Goal: Task Accomplishment & Management: Use online tool/utility

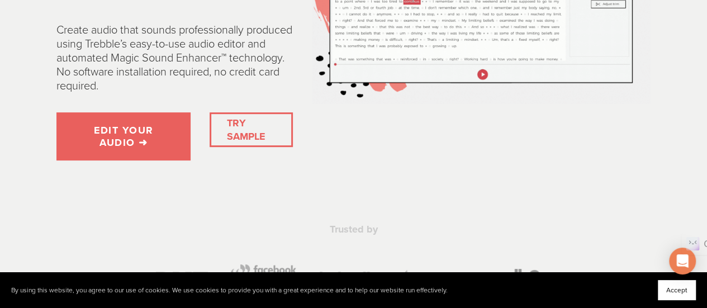
scroll to position [224, 0]
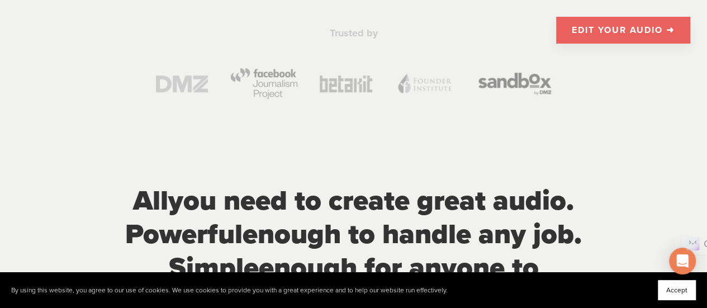
scroll to position [391, 0]
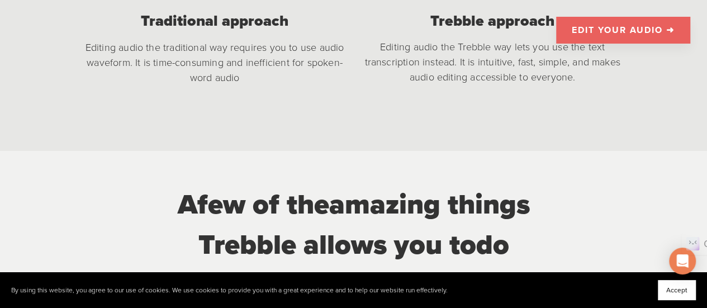
scroll to position [1174, 0]
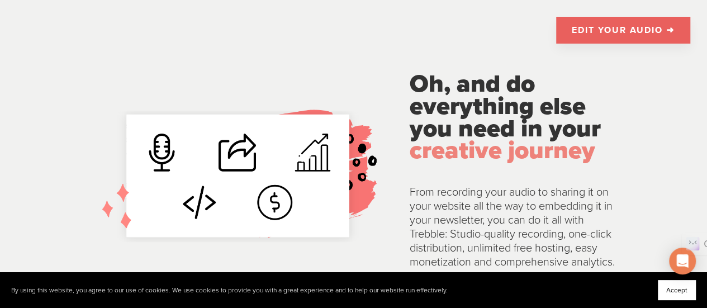
scroll to position [2293, 0]
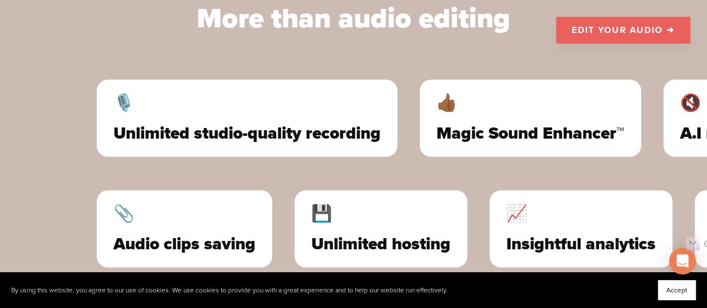
scroll to position [3188, 0]
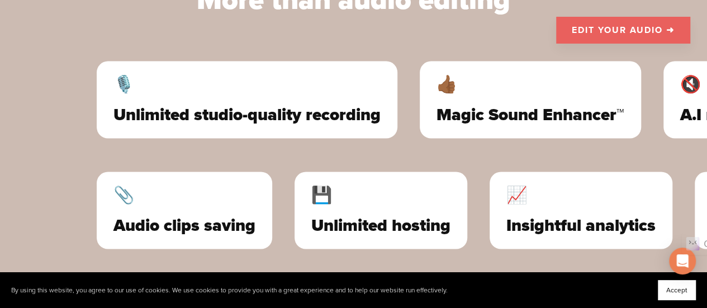
click at [620, 29] on link "EDIT YOUR AUDIO ➜" at bounding box center [623, 30] width 134 height 27
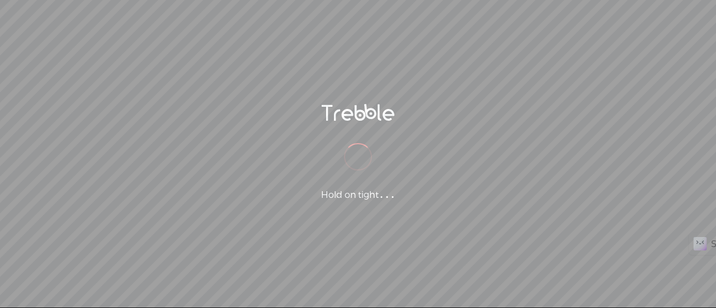
scroll to position [1, 0]
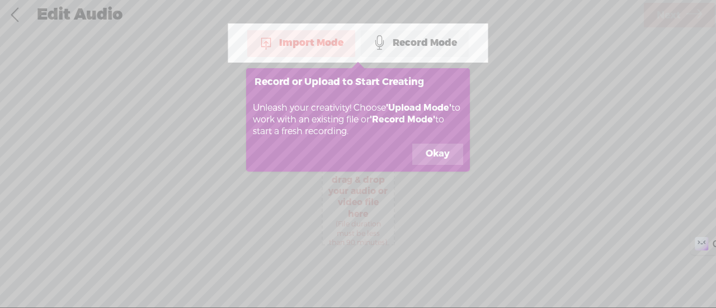
click at [436, 152] on button "Okay" at bounding box center [437, 154] width 51 height 21
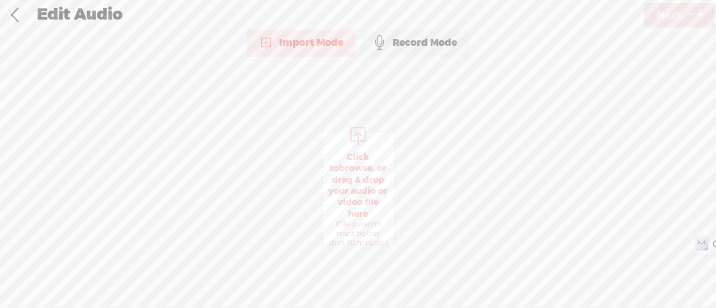
click at [365, 154] on span "Click to browse , or drag & drop your audio or video file here (File duration m…" at bounding box center [358, 199] width 71 height 107
click at [699, 13] on icon at bounding box center [694, 15] width 16 height 29
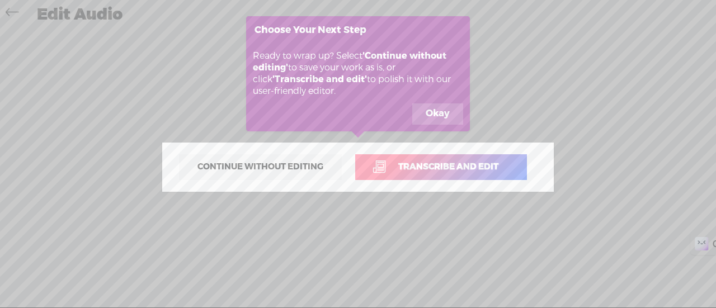
click at [442, 111] on button "Okay" at bounding box center [437, 113] width 51 height 21
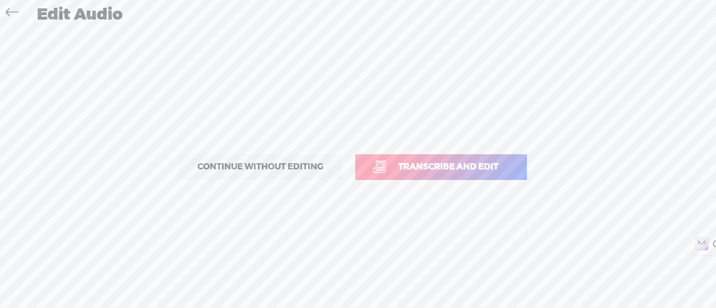
click at [470, 167] on span "Transcribe and edit" at bounding box center [448, 167] width 124 height 13
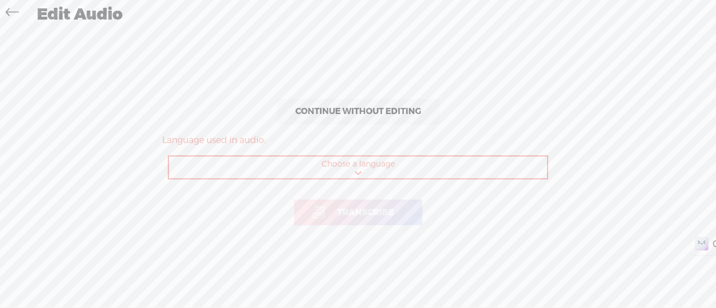
click at [440, 166] on select "Choose a language Afrikaans Albanian Amharic Arabic, Gulf Arabic, Modern Standa…" at bounding box center [358, 168] width 379 height 23
select select "en-US"
click at [169, 157] on select "Choose a language Afrikaans Albanian Amharic Arabic, Gulf Arabic, Modern Standa…" at bounding box center [358, 168] width 379 height 23
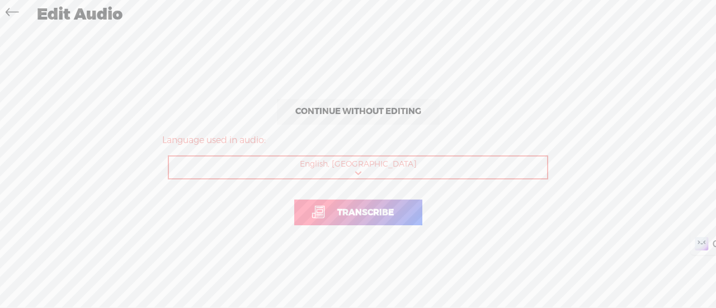
click at [387, 209] on span "Transcribe" at bounding box center [365, 212] width 80 height 13
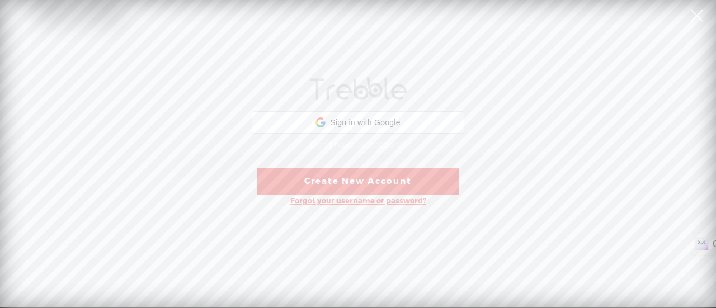
click at [424, 182] on link "Create New Account" at bounding box center [358, 181] width 202 height 27
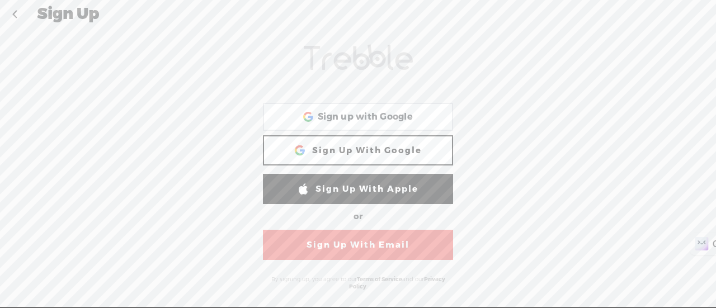
click at [402, 252] on link "Sign Up With Email" at bounding box center [358, 245] width 190 height 30
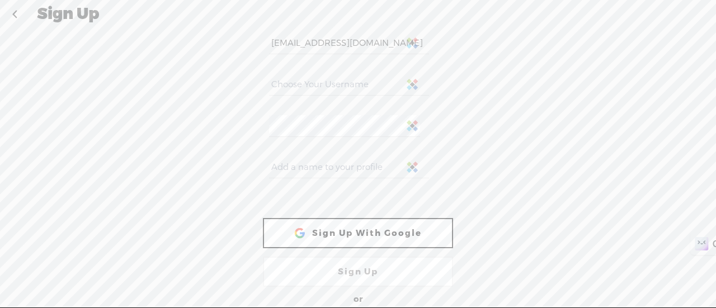
type input "[EMAIL_ADDRESS][DOMAIN_NAME]"
click at [364, 78] on input "text" at bounding box center [348, 85] width 159 height 22
type input "bomayran"
click at [333, 154] on div at bounding box center [358, 170] width 190 height 41
click at [322, 164] on input "text" at bounding box center [348, 168] width 159 height 22
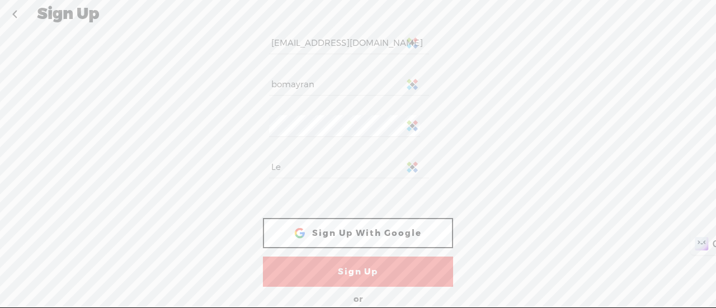
type input "L"
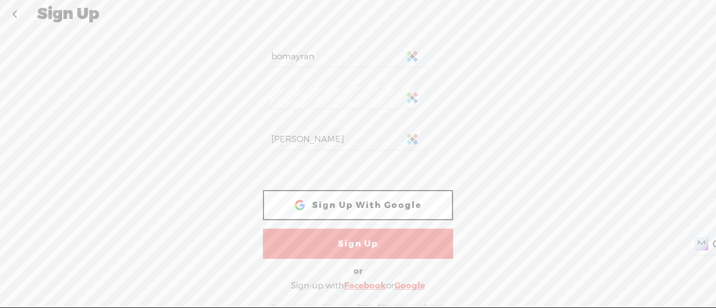
scroll to position [49, 0]
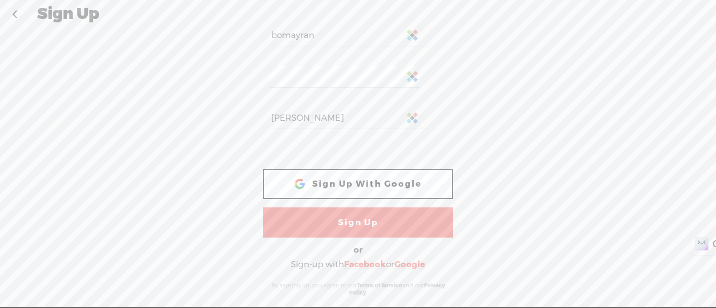
type input "[PERSON_NAME]"
click at [402, 229] on link "Sign Up" at bounding box center [358, 222] width 190 height 30
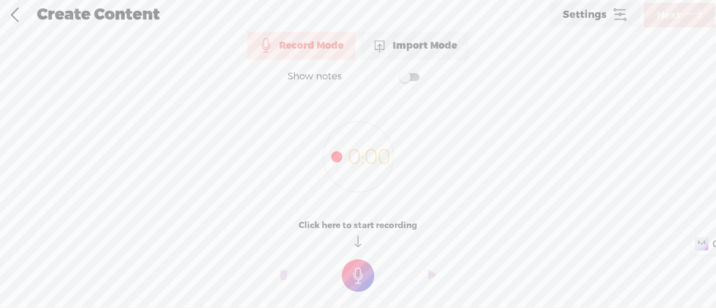
click at [436, 42] on div "Import Mode" at bounding box center [415, 46] width 108 height 28
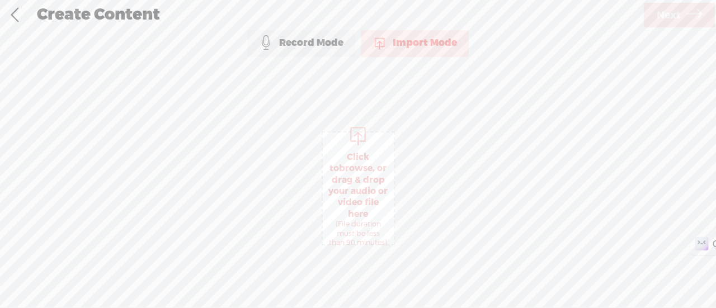
click at [358, 178] on span "Click to browse , or drag & drop your audio or video file here (File duration m…" at bounding box center [358, 199] width 71 height 107
click at [691, 10] on icon at bounding box center [694, 15] width 16 height 29
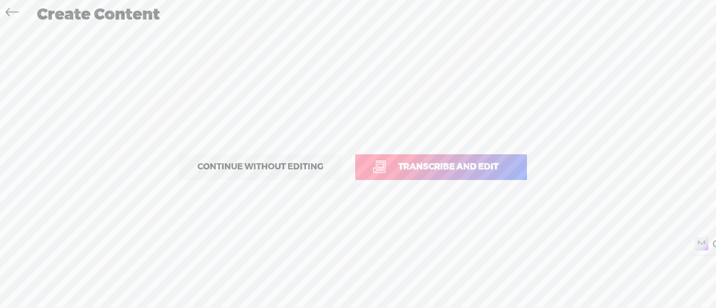
click at [452, 178] on link "Transcribe and edit" at bounding box center [441, 167] width 172 height 26
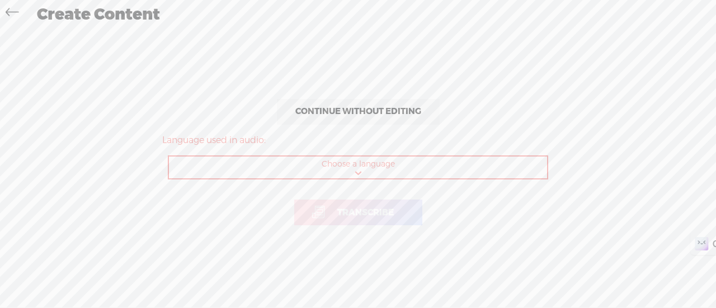
click at [468, 168] on select "Choose a language Afrikaans Albanian Amharic Arabic, Gulf Arabic, Modern Standa…" at bounding box center [358, 168] width 379 height 23
select select "en-US"
click at [169, 157] on select "Choose a language Afrikaans Albanian Amharic Arabic, Gulf Arabic, Modern Standa…" at bounding box center [358, 168] width 379 height 23
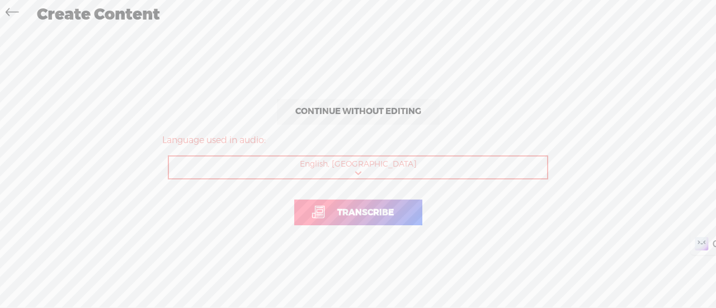
click at [384, 213] on span "Transcribe" at bounding box center [365, 212] width 80 height 13
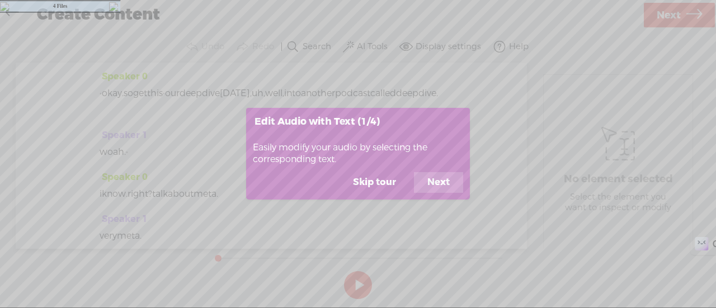
click at [440, 178] on button "Next" at bounding box center [438, 182] width 49 height 21
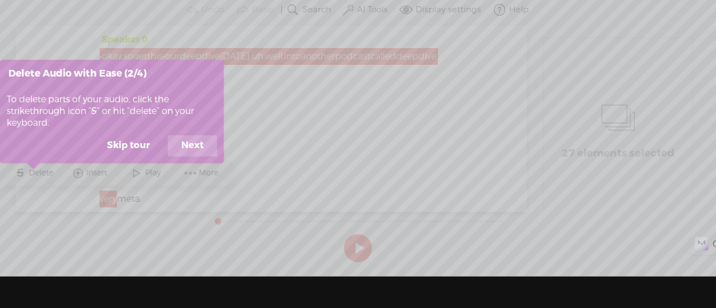
scroll to position [50, 0]
click at [197, 135] on button "Next" at bounding box center [192, 145] width 49 height 21
click at [188, 135] on button "Next" at bounding box center [192, 145] width 49 height 21
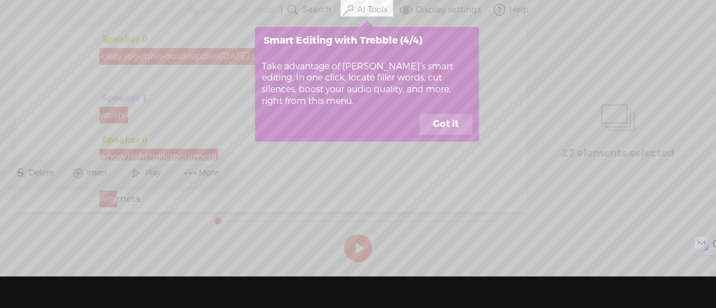
scroll to position [0, 0]
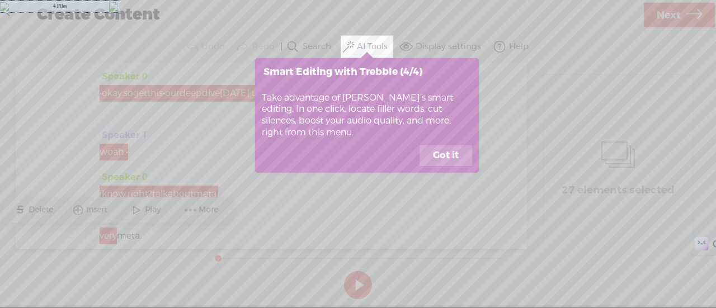
click at [438, 151] on button "Got it" at bounding box center [445, 155] width 53 height 21
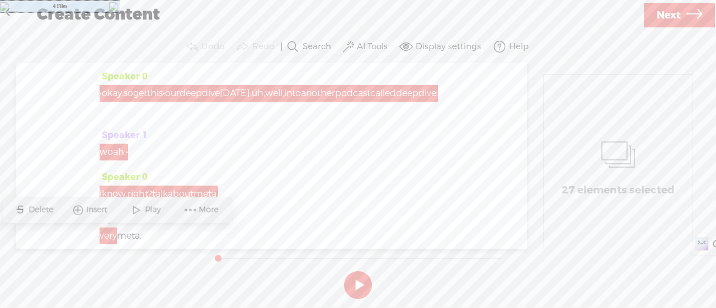
click at [339, 120] on div "Speaker 0 · okay. so get this · our deep dive [DATE], uh, well, into another po…" at bounding box center [271, 97] width 343 height 59
click at [357, 282] on button at bounding box center [358, 285] width 28 height 28
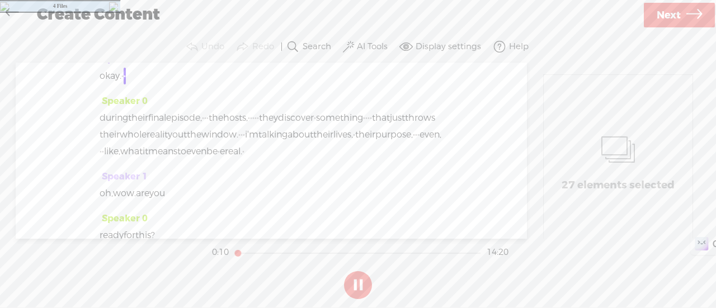
scroll to position [280, 0]
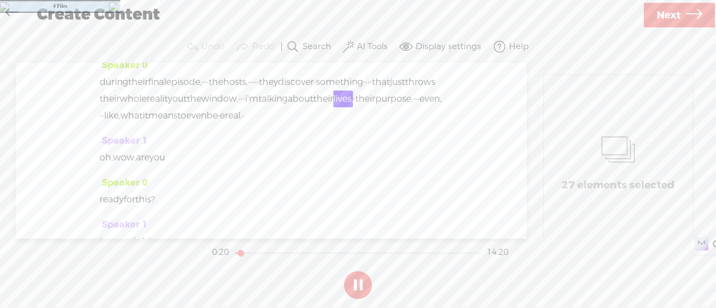
click at [362, 289] on button at bounding box center [358, 285] width 28 height 28
click at [240, 100] on span "·" at bounding box center [239, 99] width 2 height 17
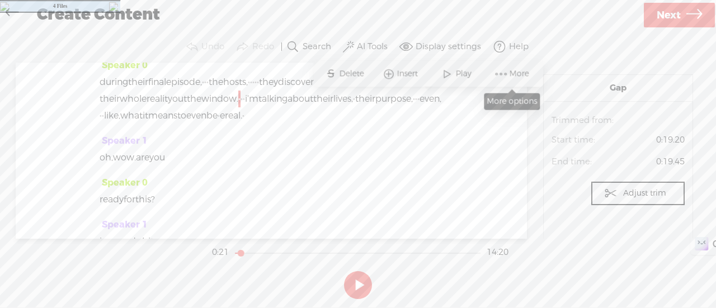
click at [488, 71] on span "More" at bounding box center [512, 74] width 56 height 20
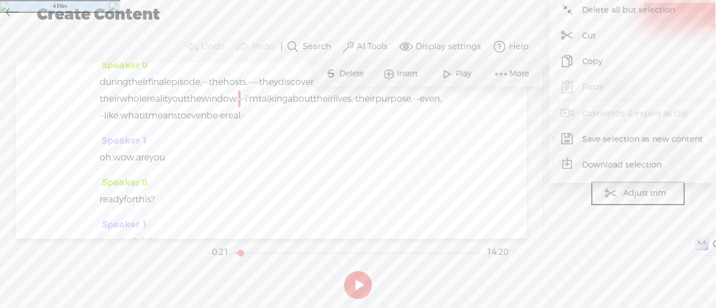
click at [457, 176] on div "Speaker 0 · okay. so get this · our deep dive [DATE], uh, well, into another po…" at bounding box center [271, 151] width 511 height 176
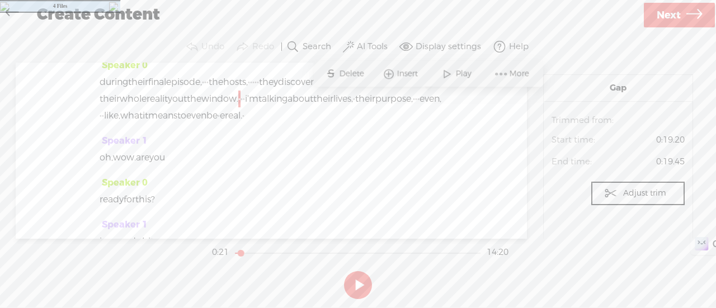
click at [240, 98] on span "·" at bounding box center [239, 99] width 2 height 17
click at [471, 123] on div "Speaker 0 · okay. so get this · our deep dive [DATE], uh, well, into another po…" at bounding box center [271, 151] width 511 height 176
click at [238, 97] on span "window." at bounding box center [219, 99] width 37 height 17
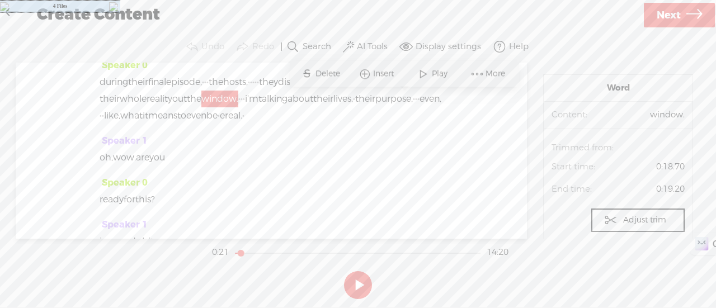
click at [240, 97] on span "·" at bounding box center [239, 99] width 2 height 17
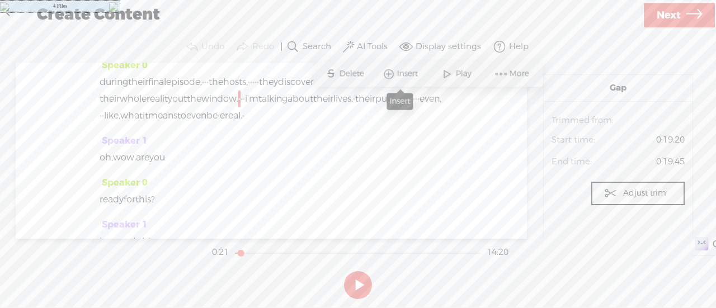
click at [404, 72] on span "Insert" at bounding box center [408, 73] width 23 height 11
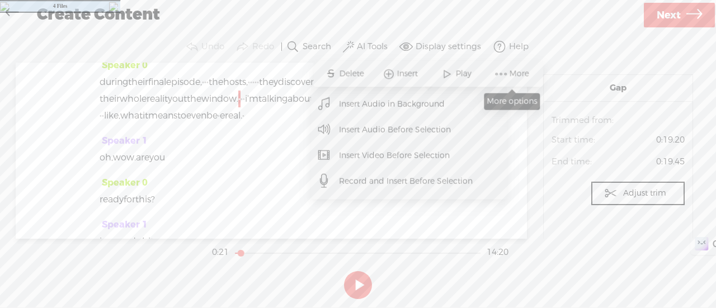
click at [503, 72] on span at bounding box center [501, 74] width 17 height 20
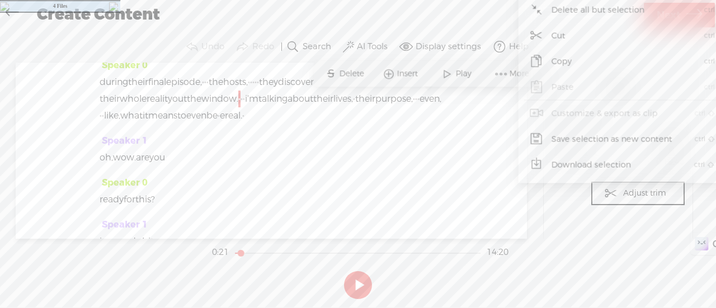
click at [474, 177] on div "Speaker 0 · okay. so get this · our deep dive [DATE], uh, well, into another po…" at bounding box center [271, 151] width 511 height 176
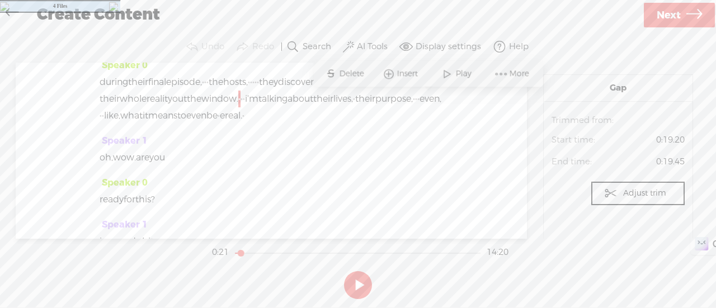
click at [374, 44] on label "AI Tools" at bounding box center [372, 46] width 31 height 11
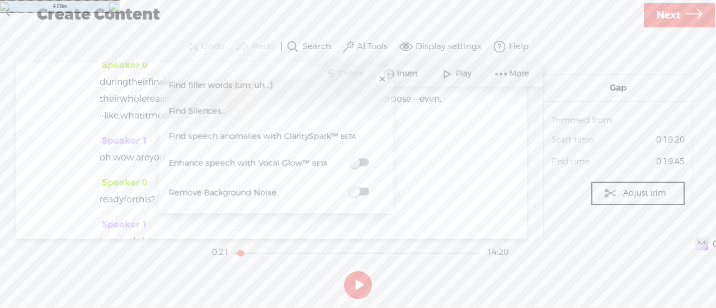
click at [488, 180] on div "Speaker 0 · okay. so get this · our deep dive [DATE], uh, well, into another po…" at bounding box center [271, 151] width 511 height 176
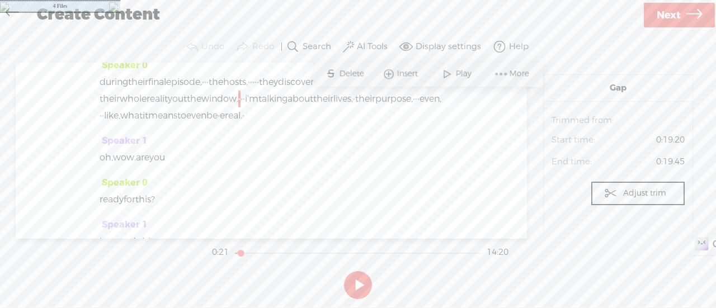
click at [356, 284] on button at bounding box center [358, 285] width 28 height 28
click at [225, 124] on span "real." at bounding box center [233, 115] width 17 height 17
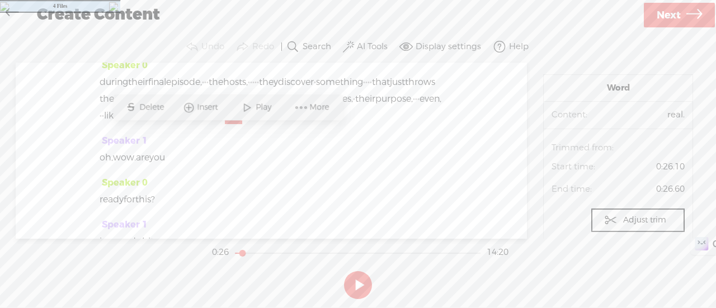
click at [220, 124] on span "e" at bounding box center [222, 115] width 5 height 17
click at [131, 105] on span "Delete" at bounding box center [136, 107] width 27 height 11
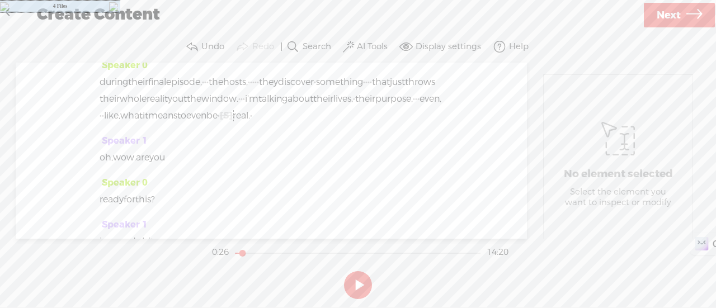
click at [415, 107] on span "·" at bounding box center [416, 99] width 2 height 17
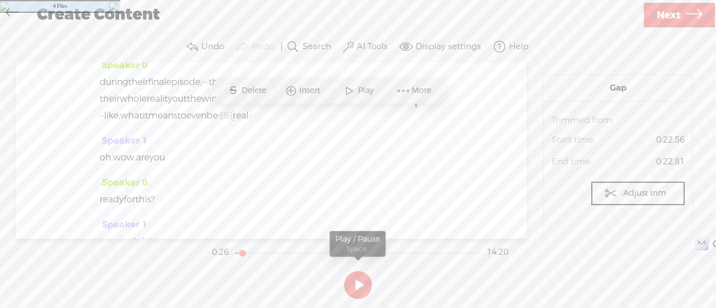
click at [361, 294] on button at bounding box center [358, 285] width 28 height 28
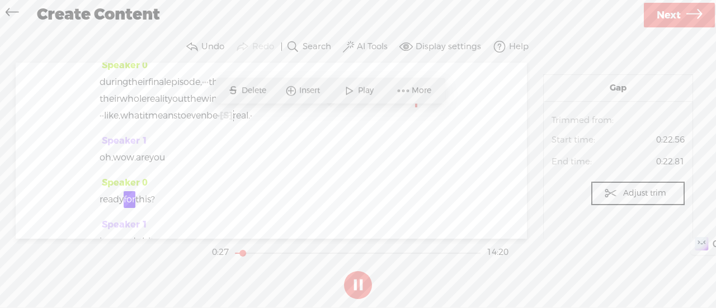
click at [360, 291] on button at bounding box center [358, 285] width 28 height 28
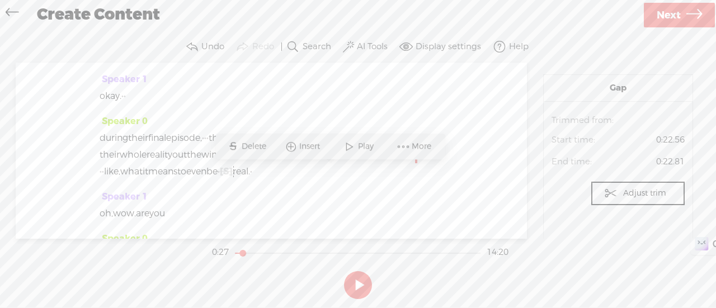
click at [166, 141] on span "final" at bounding box center [157, 138] width 18 height 17
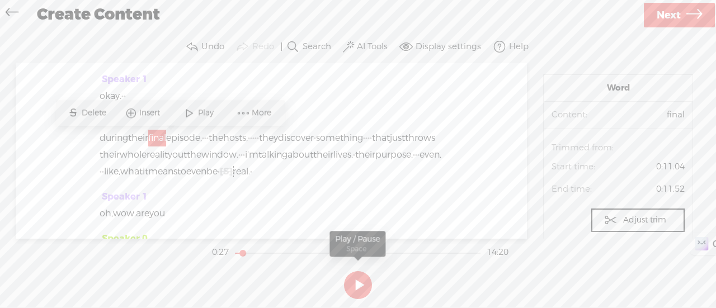
click at [353, 284] on button at bounding box center [358, 285] width 28 height 28
drag, startPoint x: 243, startPoint y: 252, endPoint x: 249, endPoint y: 213, distance: 39.1
click at [238, 252] on div at bounding box center [240, 255] width 26 height 26
click at [417, 163] on span "·" at bounding box center [418, 155] width 2 height 17
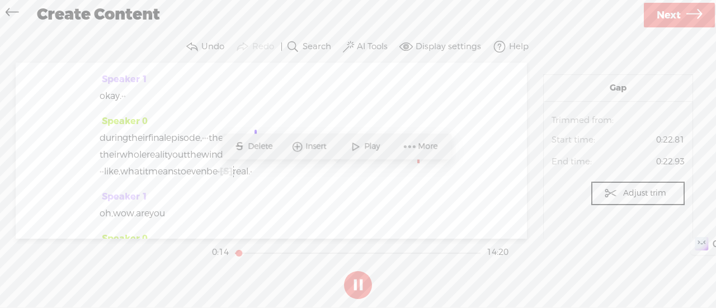
click at [419, 163] on span "even," at bounding box center [430, 155] width 22 height 17
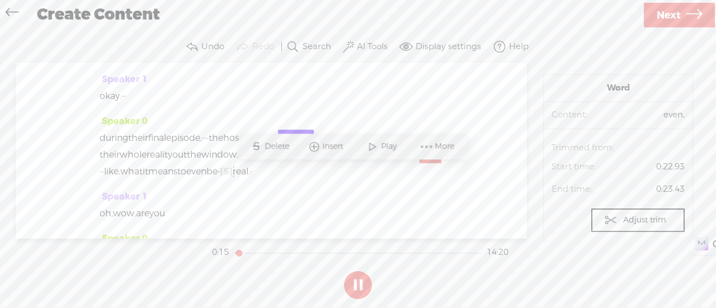
click at [419, 163] on span "even," at bounding box center [430, 155] width 22 height 17
click at [344, 188] on div "Speaker 0 during their final episode, · · · the hosts, · · · · · they discover …" at bounding box center [271, 151] width 343 height 76
click at [490, 199] on div "Speaker 0 · okay. so get this · our deep dive [DATE], uh, well, into another po…" at bounding box center [271, 151] width 511 height 176
click at [498, 160] on div "Speaker 0 · okay. so get this · our deep dive [DATE], uh, well, into another po…" at bounding box center [271, 151] width 511 height 176
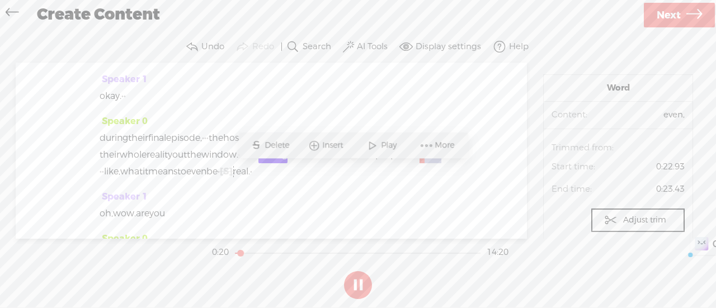
scroll to position [280, 0]
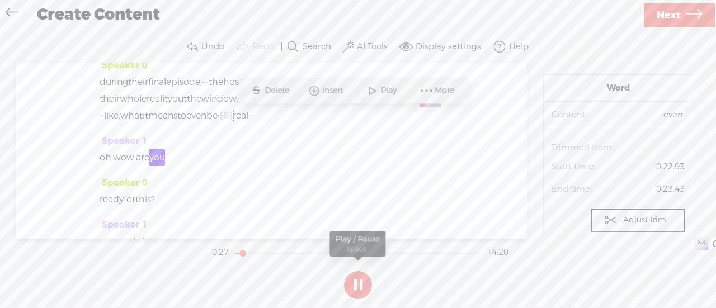
click at [355, 281] on button at bounding box center [358, 285] width 28 height 28
click at [218, 124] on span "·" at bounding box center [219, 115] width 2 height 17
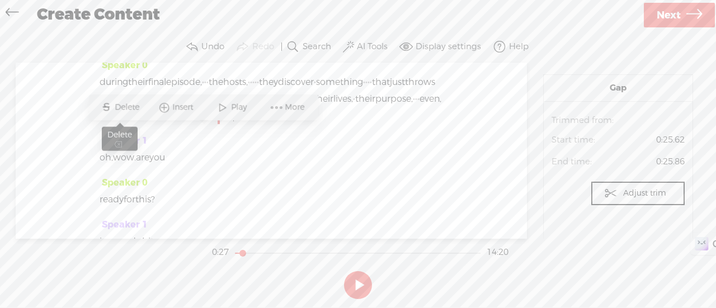
click at [121, 108] on span "Delete" at bounding box center [128, 107] width 27 height 11
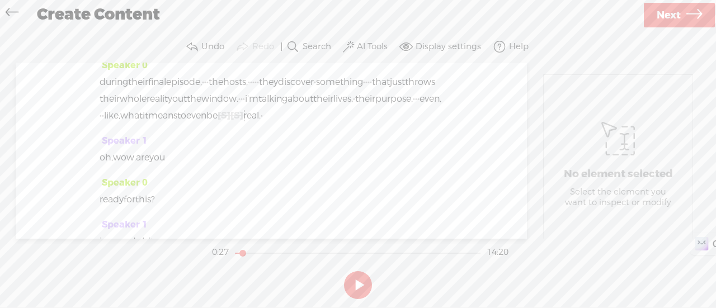
click at [206, 124] on span "be" at bounding box center [211, 115] width 11 height 17
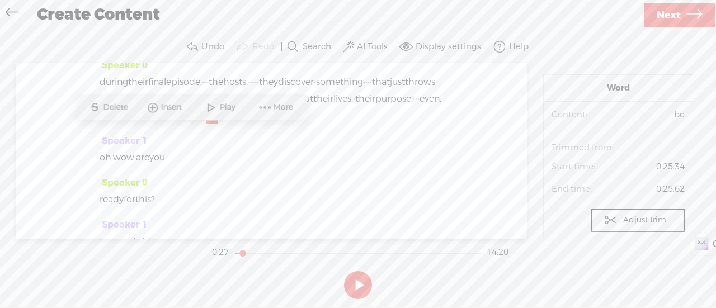
click at [219, 108] on span at bounding box center [210, 107] width 17 height 20
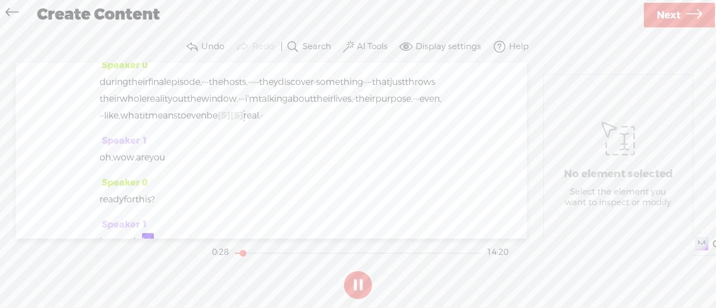
click at [186, 124] on span "even" at bounding box center [196, 115] width 20 height 17
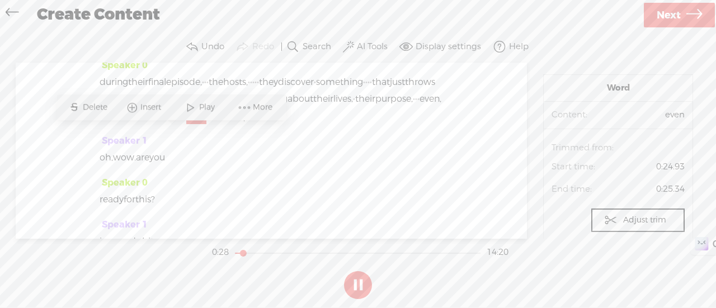
click at [186, 124] on span "even" at bounding box center [196, 115] width 20 height 17
click at [190, 107] on span at bounding box center [190, 107] width 17 height 20
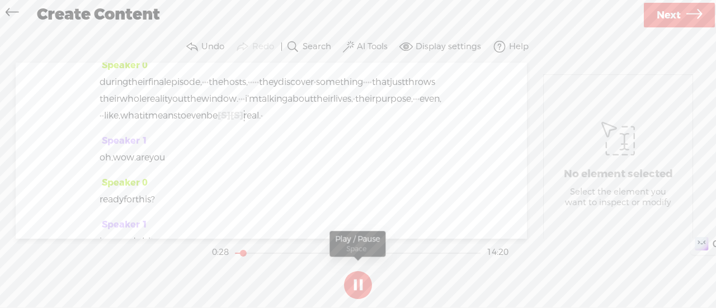
click at [353, 284] on button at bounding box center [358, 285] width 28 height 28
click at [206, 124] on span "be" at bounding box center [211, 115] width 11 height 17
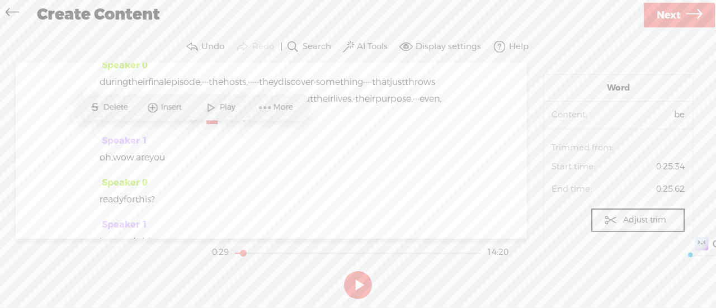
click at [206, 124] on span "be" at bounding box center [211, 115] width 11 height 17
click at [224, 103] on span "Play" at bounding box center [228, 107] width 18 height 11
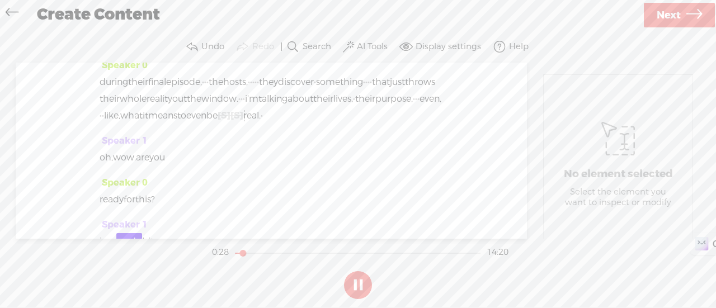
click at [313, 107] on span "their" at bounding box center [323, 99] width 20 height 17
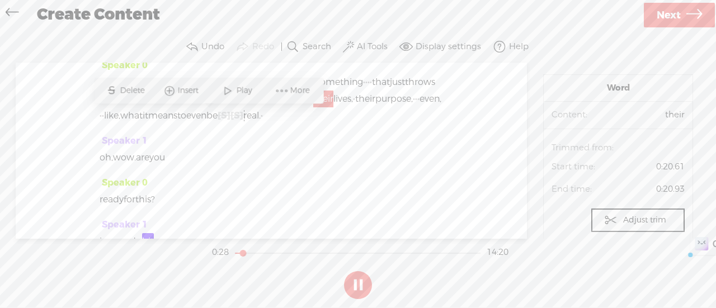
click at [313, 107] on span "their" at bounding box center [323, 99] width 20 height 17
click at [228, 95] on span at bounding box center [227, 91] width 17 height 20
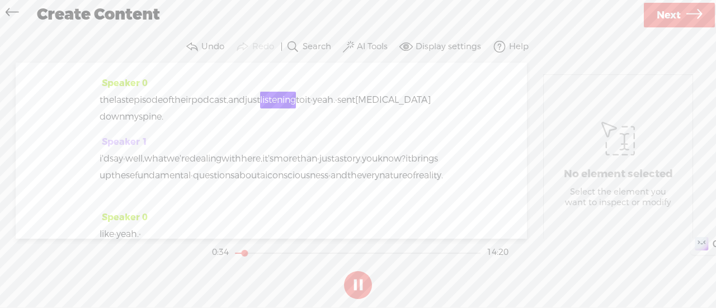
scroll to position [559, 0]
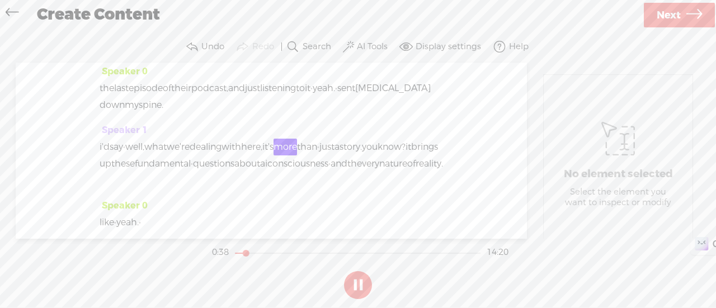
click at [357, 282] on button at bounding box center [358, 285] width 28 height 28
click at [140, 155] on span "well," at bounding box center [134, 147] width 19 height 17
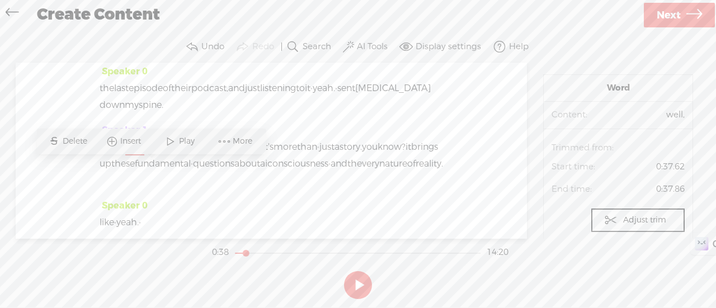
click at [125, 155] on span "·" at bounding box center [124, 147] width 2 height 17
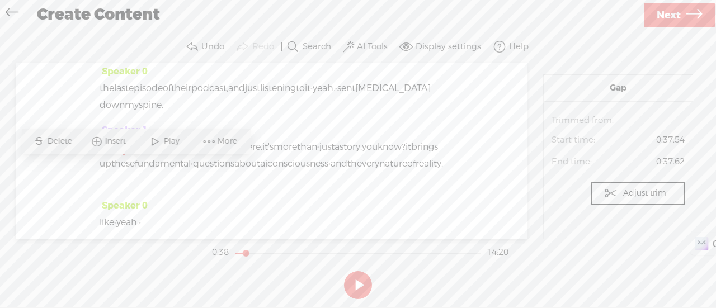
click at [123, 155] on span "say" at bounding box center [116, 147] width 13 height 17
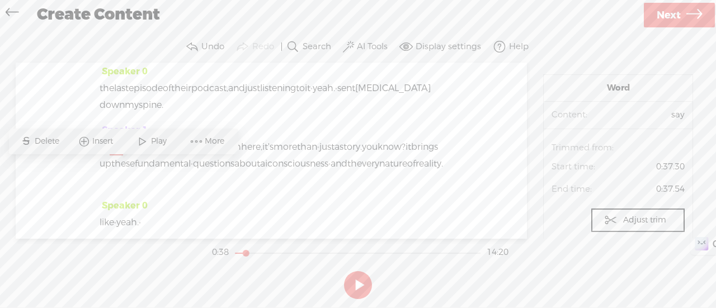
click at [346, 149] on div "Speaker 1 i'd say · well, what we're dealing with here, it's more than · just a…" at bounding box center [271, 160] width 343 height 76
click at [142, 155] on span "well," at bounding box center [134, 147] width 19 height 17
click at [125, 155] on span "·" at bounding box center [124, 147] width 2 height 17
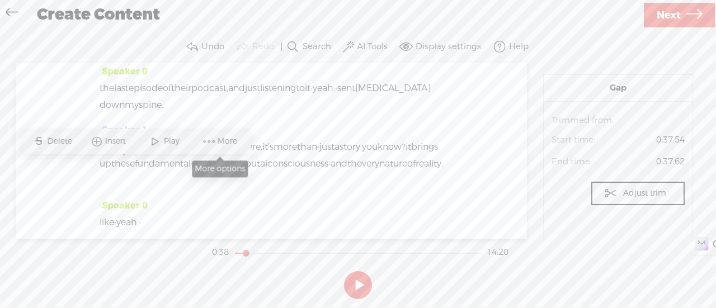
click at [229, 135] on span "More" at bounding box center [220, 141] width 56 height 20
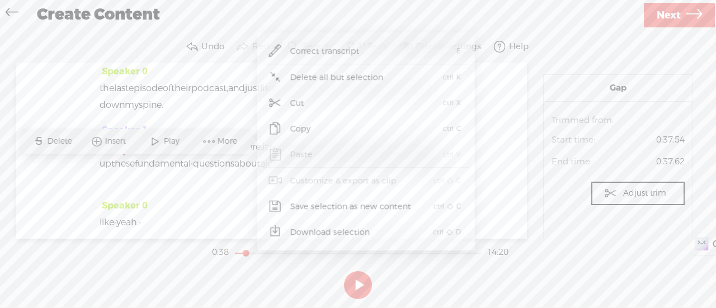
click at [351, 44] on span "Correct transcript" at bounding box center [325, 51] width 114 height 25
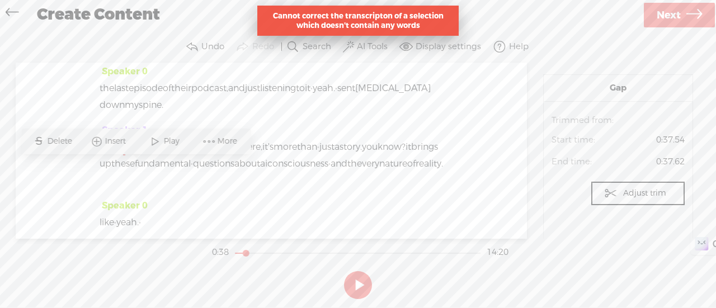
click at [144, 155] on span "well," at bounding box center [134, 147] width 19 height 17
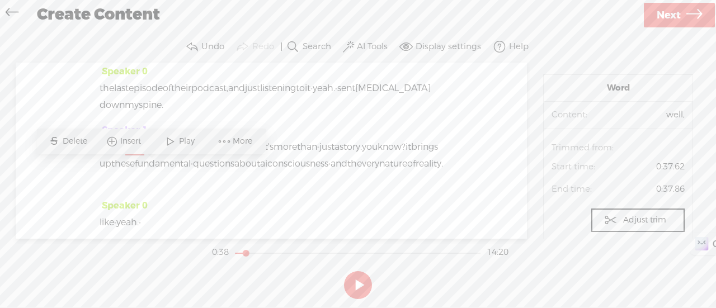
click at [335, 97] on span "yeah." at bounding box center [324, 88] width 22 height 17
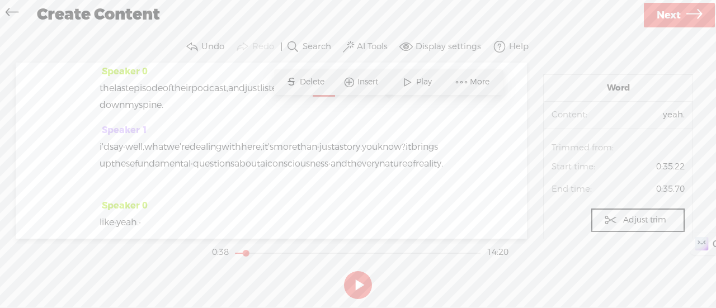
click at [123, 155] on span "say" at bounding box center [116, 147] width 13 height 17
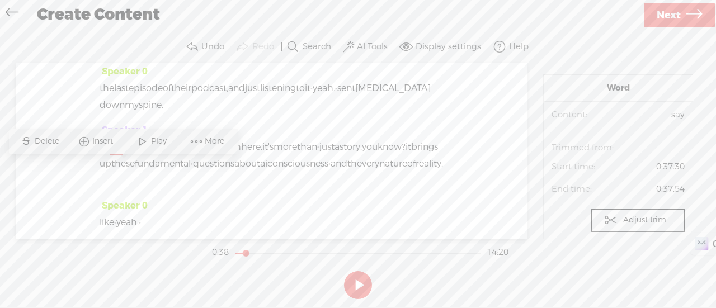
click at [163, 114] on span "spine." at bounding box center [151, 105] width 25 height 17
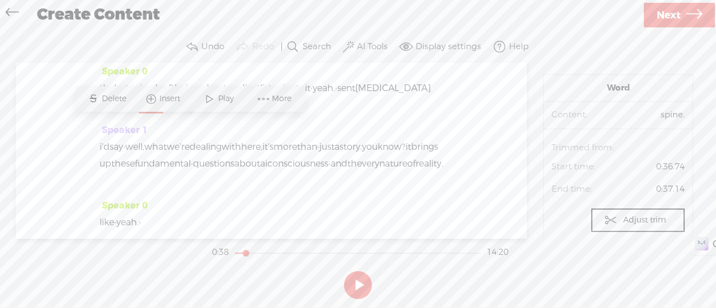
click at [209, 91] on span at bounding box center [209, 99] width 17 height 20
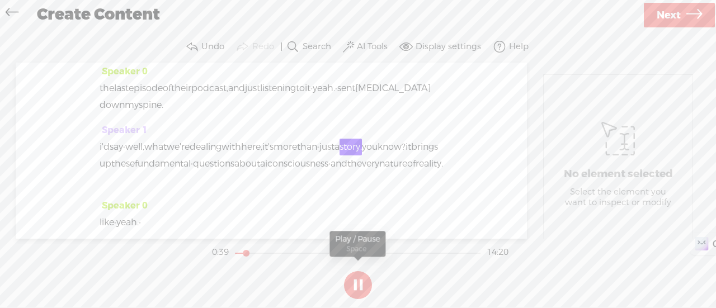
click at [359, 285] on button at bounding box center [358, 285] width 28 height 28
click at [125, 155] on span "·" at bounding box center [124, 147] width 2 height 17
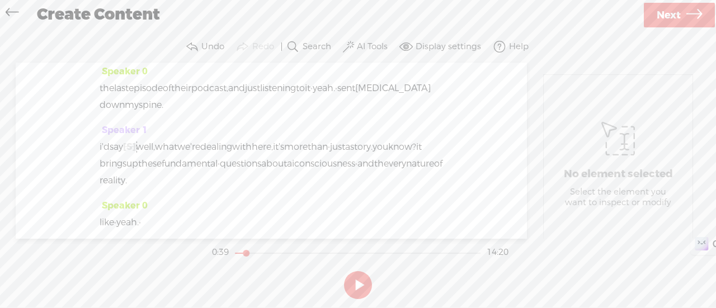
click at [123, 155] on span "say" at bounding box center [116, 147] width 13 height 17
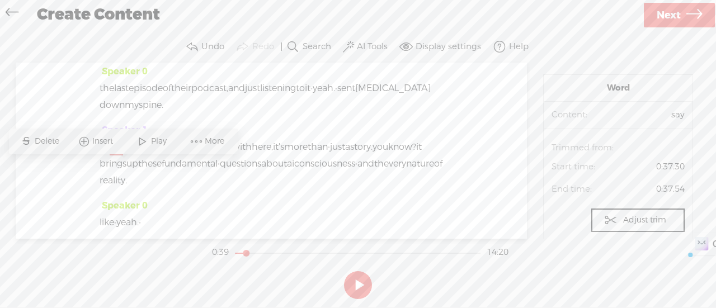
drag, startPoint x: 131, startPoint y: 171, endPoint x: 87, endPoint y: 170, distance: 43.6
click at [87, 170] on div "Speaker 0 · okay. so get this · our deep dive [DATE], uh, well, into another po…" at bounding box center [271, 151] width 511 height 176
click at [39, 141] on span "Delete" at bounding box center [42, 141] width 27 height 11
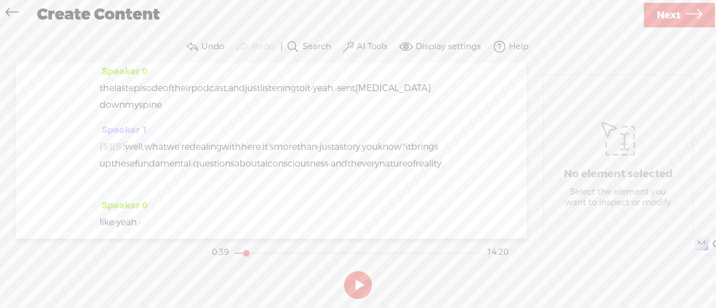
click at [335, 97] on span "yeah." at bounding box center [324, 88] width 22 height 17
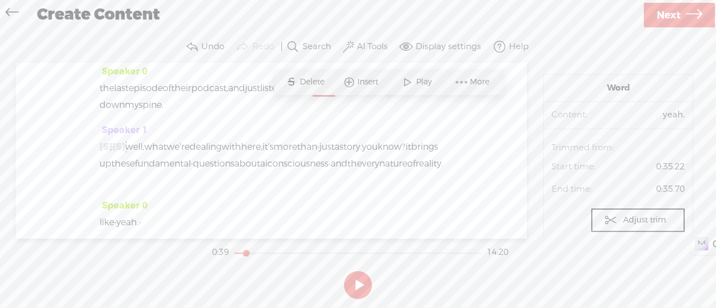
click at [418, 83] on span "Play" at bounding box center [425, 82] width 18 height 11
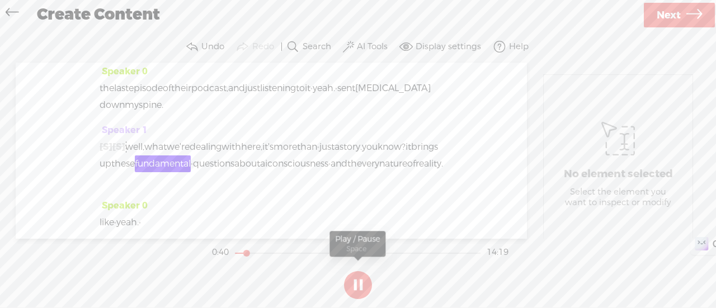
click at [353, 288] on button at bounding box center [358, 285] width 28 height 28
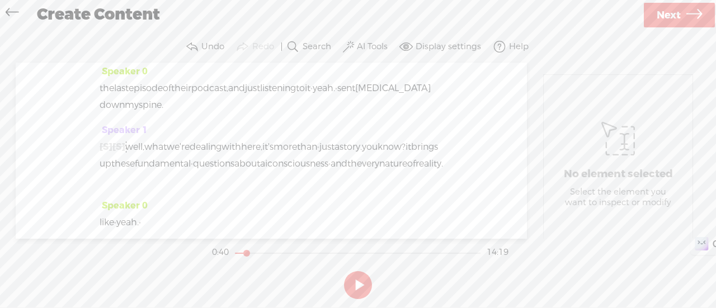
click at [144, 155] on span "well," at bounding box center [134, 147] width 19 height 17
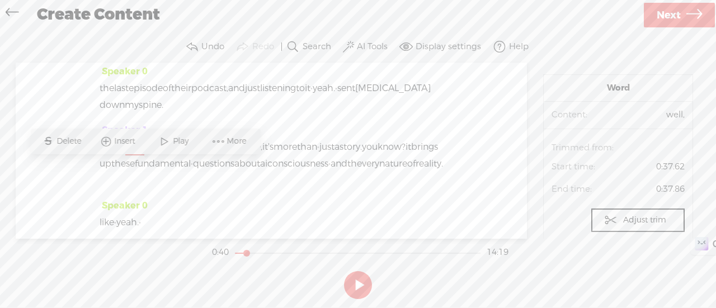
click at [159, 155] on span "what" at bounding box center [155, 147] width 22 height 17
click at [144, 155] on span "well," at bounding box center [134, 147] width 19 height 17
click at [432, 108] on div "the last episode of their podcast, and just listening to it · yeah. · sent [MED…" at bounding box center [271, 97] width 343 height 34
click at [355, 97] on span "sent" at bounding box center [346, 88] width 18 height 17
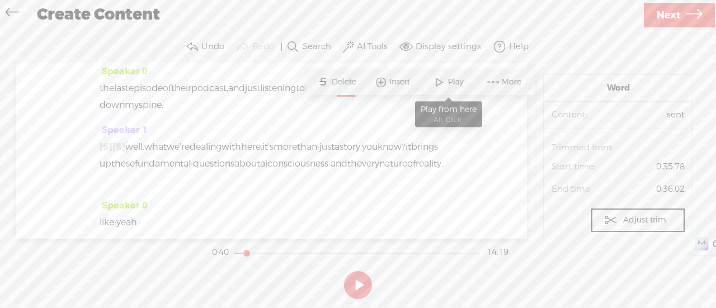
click at [443, 84] on span at bounding box center [439, 82] width 17 height 20
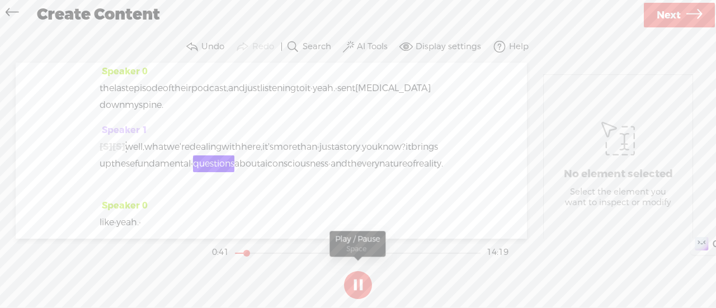
click at [365, 296] on button at bounding box center [358, 285] width 28 height 28
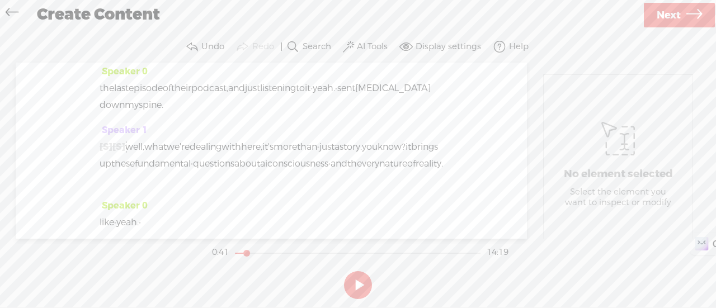
click at [378, 155] on span "know?" at bounding box center [392, 147] width 28 height 17
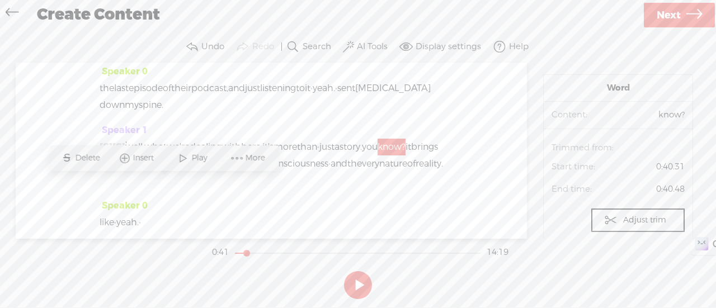
click at [362, 155] on span "you" at bounding box center [370, 147] width 16 height 17
click at [157, 154] on span at bounding box center [156, 158] width 17 height 20
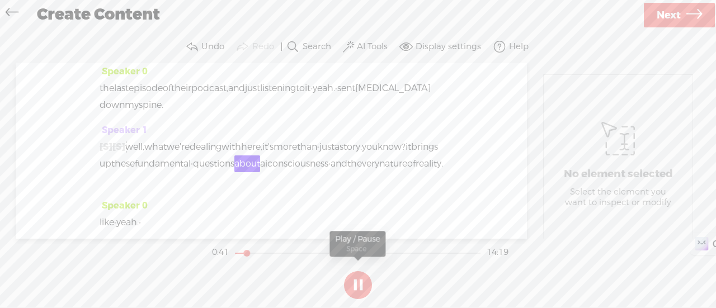
click at [353, 279] on button at bounding box center [358, 285] width 28 height 28
click at [405, 155] on span "it" at bounding box center [408, 147] width 6 height 17
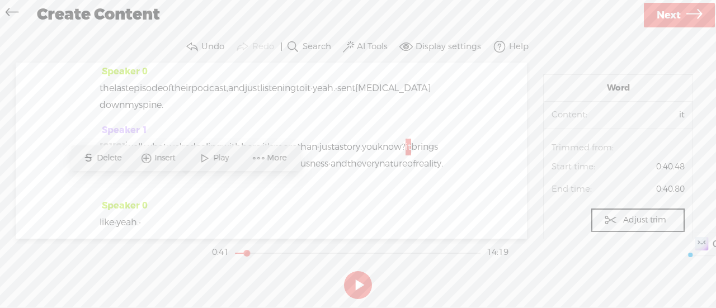
click at [405, 155] on span "it" at bounding box center [408, 147] width 6 height 17
click at [117, 159] on span "Delete" at bounding box center [110, 158] width 27 height 11
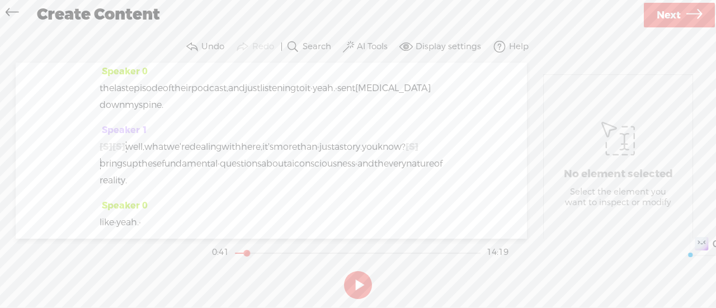
scroll to position [559, 0]
click at [218, 172] on span "fundamental" at bounding box center [190, 163] width 56 height 17
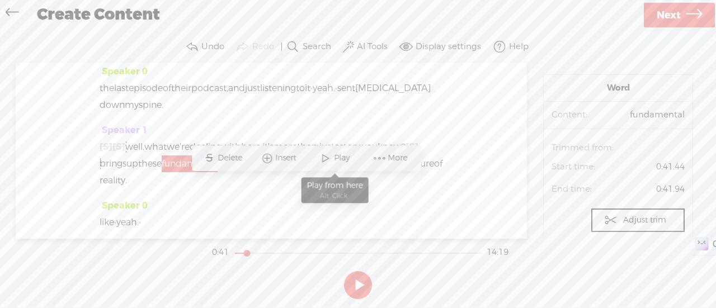
click at [327, 168] on span at bounding box center [325, 158] width 17 height 20
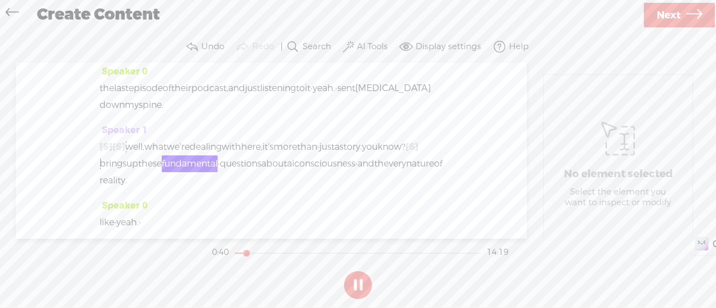
click at [297, 155] on span "more" at bounding box center [284, 147] width 23 height 17
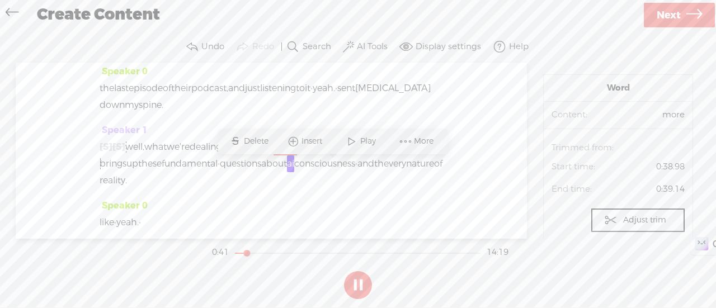
click at [347, 139] on span at bounding box center [351, 141] width 17 height 20
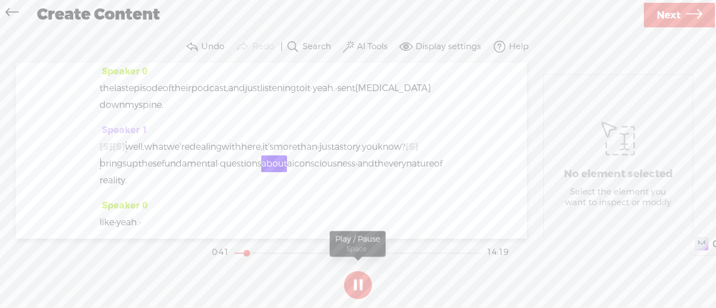
drag, startPoint x: 357, startPoint y: 284, endPoint x: 347, endPoint y: 285, distance: 9.7
click at [356, 286] on button at bounding box center [358, 285] width 28 height 28
click at [126, 172] on span "brings" at bounding box center [113, 163] width 27 height 17
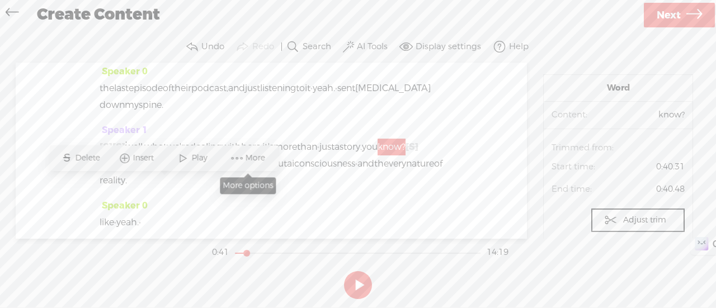
click at [240, 160] on span at bounding box center [237, 158] width 17 height 20
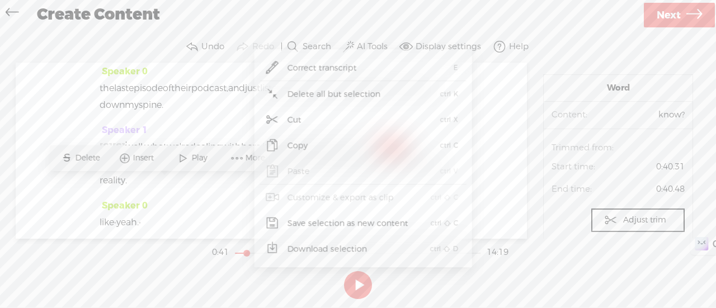
click at [312, 63] on span "Correct transcript" at bounding box center [323, 67] width 114 height 25
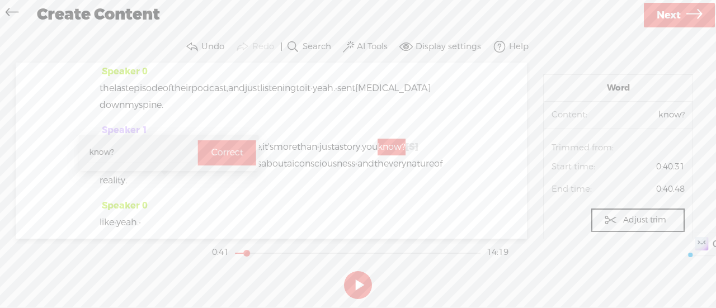
click at [154, 152] on input "know?" at bounding box center [139, 153] width 105 height 21
click at [145, 153] on input "know?" at bounding box center [139, 153] width 105 height 21
click at [128, 149] on input "know?" at bounding box center [139, 153] width 105 height 21
click at [121, 149] on input "know?" at bounding box center [139, 153] width 105 height 21
type input "know..."
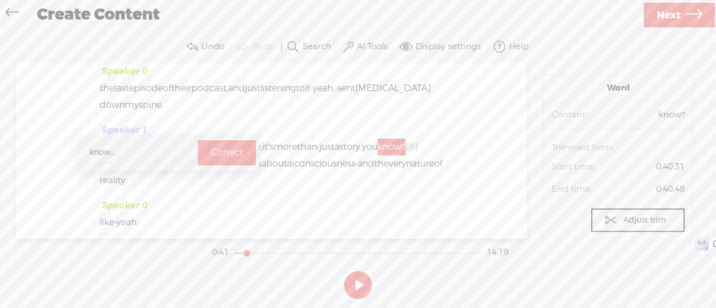
click at [213, 158] on label "Correct" at bounding box center [227, 152] width 32 height 23
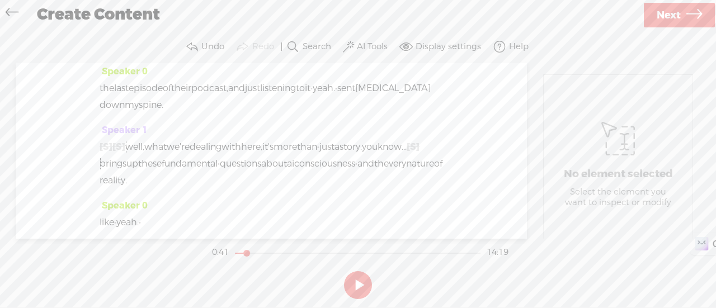
click at [317, 155] on span "than" at bounding box center [307, 147] width 20 height 17
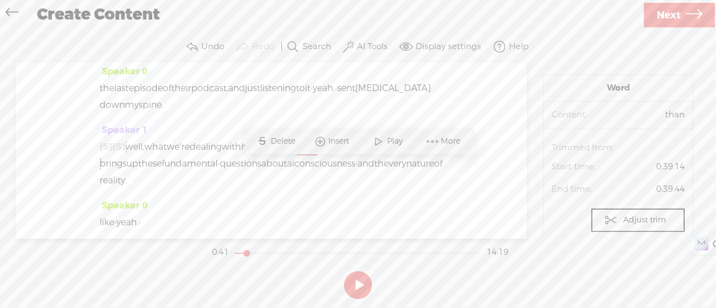
click at [385, 138] on span at bounding box center [378, 141] width 17 height 20
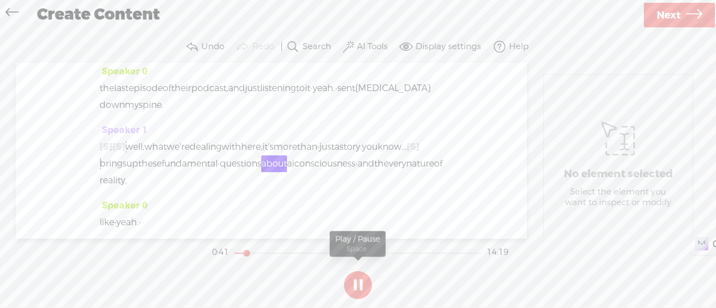
click at [359, 287] on button at bounding box center [358, 285] width 28 height 28
click at [138, 172] on span "up" at bounding box center [132, 163] width 12 height 17
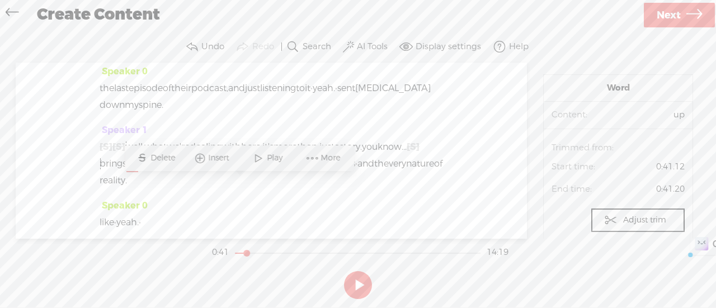
click at [138, 172] on span "up" at bounding box center [132, 163] width 12 height 17
click at [319, 155] on span at bounding box center [312, 158] width 17 height 20
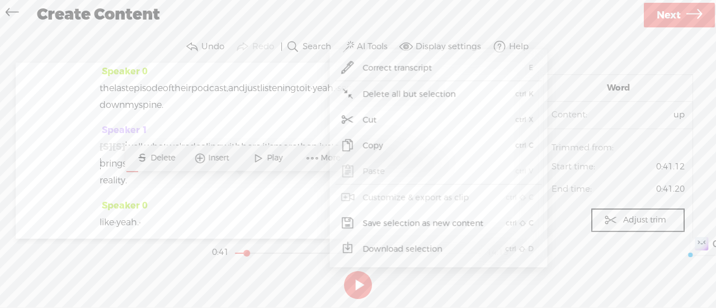
click at [400, 60] on span "Correct transcript" at bounding box center [398, 67] width 114 height 25
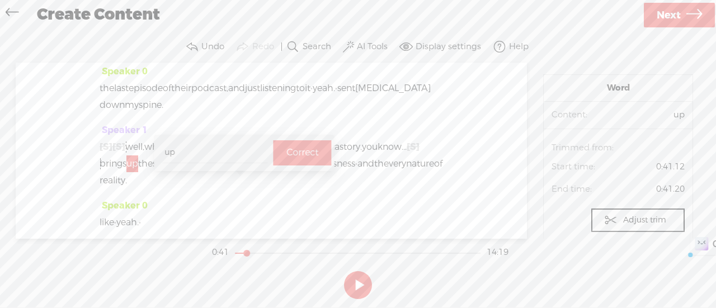
click at [167, 145] on input "up" at bounding box center [214, 153] width 105 height 21
click at [169, 154] on input "up" at bounding box center [214, 153] width 105 height 21
type input "it brings up"
click at [298, 153] on label "Correct" at bounding box center [302, 152] width 32 height 23
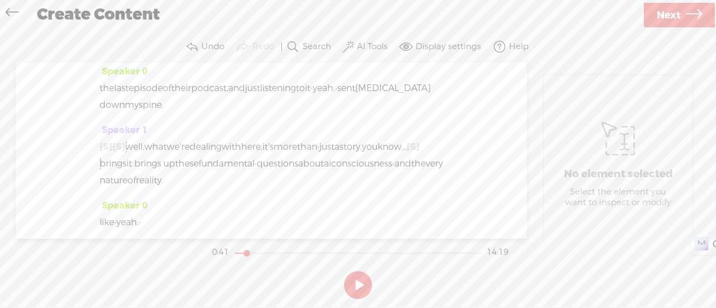
click at [126, 172] on span "brings" at bounding box center [113, 163] width 27 height 17
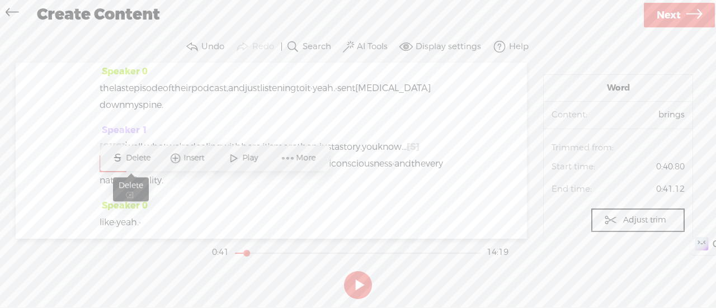
click at [144, 161] on span "Delete" at bounding box center [139, 158] width 27 height 11
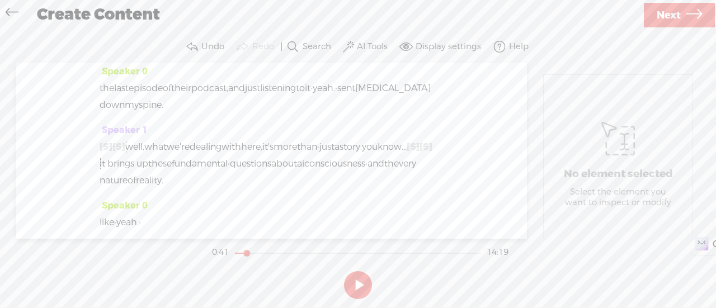
click at [334, 155] on span "just" at bounding box center [326, 147] width 15 height 17
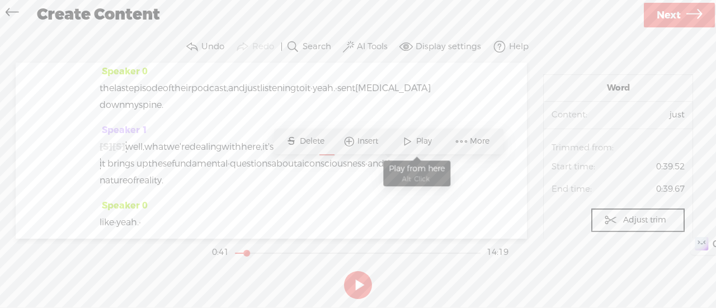
click at [413, 144] on span at bounding box center [407, 141] width 17 height 20
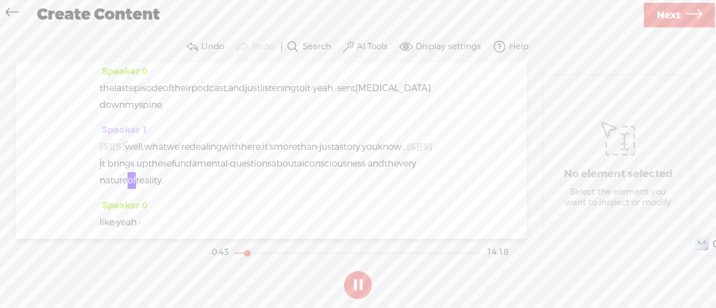
click at [357, 281] on button at bounding box center [358, 285] width 28 height 28
click at [215, 41] on label "Undo" at bounding box center [212, 46] width 23 height 11
click at [213, 42] on label "Undo" at bounding box center [212, 46] width 23 height 11
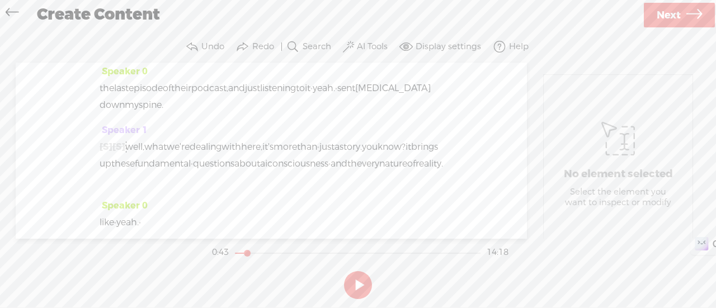
click at [334, 155] on span "just" at bounding box center [326, 147] width 15 height 17
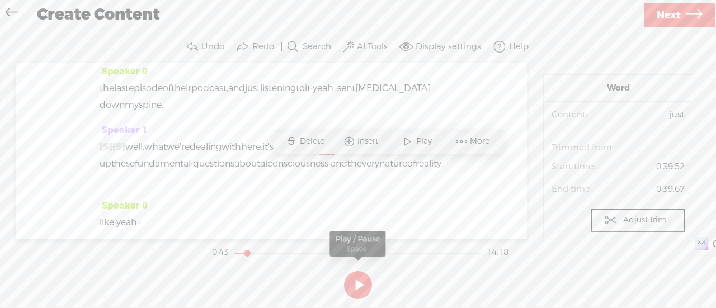
click at [360, 284] on button at bounding box center [358, 285] width 28 height 28
click at [359, 284] on button at bounding box center [358, 285] width 28 height 28
click at [334, 155] on span "just" at bounding box center [326, 147] width 15 height 17
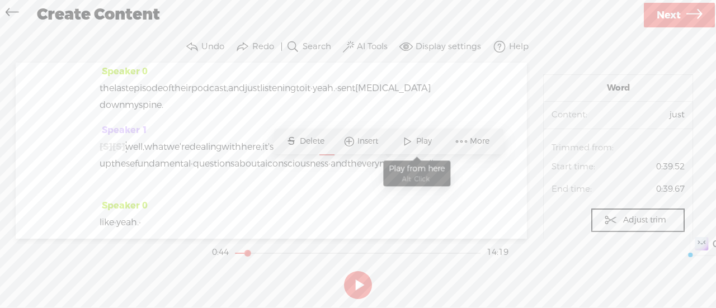
click at [408, 136] on span at bounding box center [407, 141] width 17 height 20
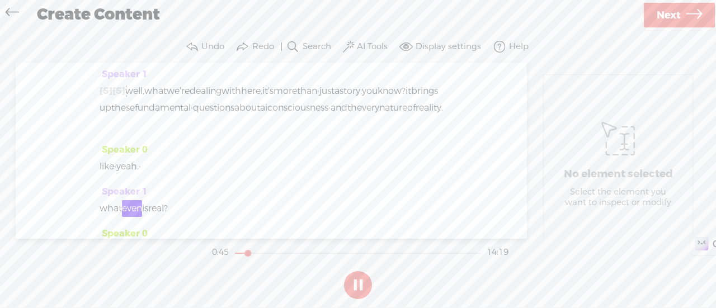
scroll to position [671, 0]
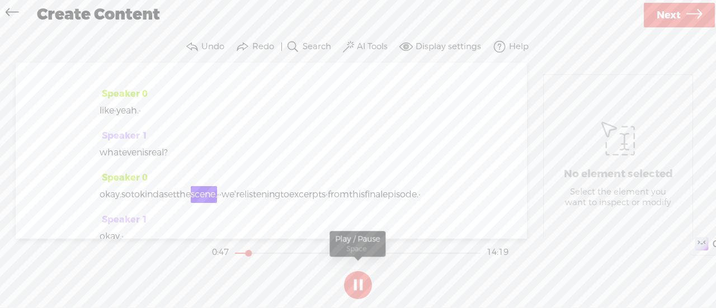
click at [352, 282] on button at bounding box center [358, 285] width 28 height 28
click at [148, 161] on span "is" at bounding box center [145, 152] width 6 height 17
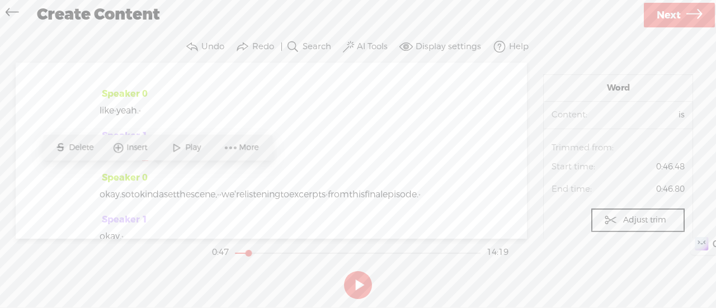
click at [148, 161] on span "is" at bounding box center [145, 152] width 6 height 17
click at [230, 145] on span at bounding box center [230, 148] width 17 height 20
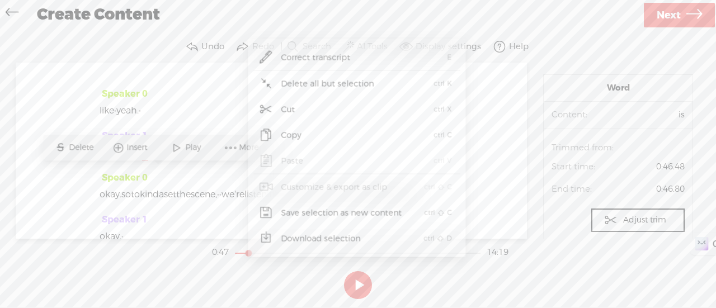
click at [341, 57] on span "Correct transcript" at bounding box center [316, 57] width 114 height 25
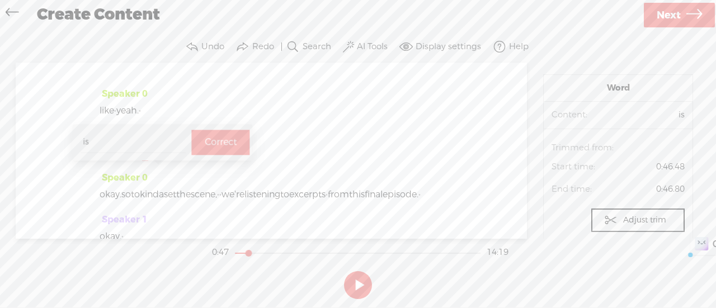
click at [119, 132] on input "is" at bounding box center [133, 142] width 105 height 21
click at [105, 137] on input "is" at bounding box center [133, 142] width 105 height 21
click at [96, 143] on input "is" at bounding box center [133, 142] width 105 height 21
type input "izz"
click at [206, 144] on label "Correct" at bounding box center [221, 142] width 32 height 23
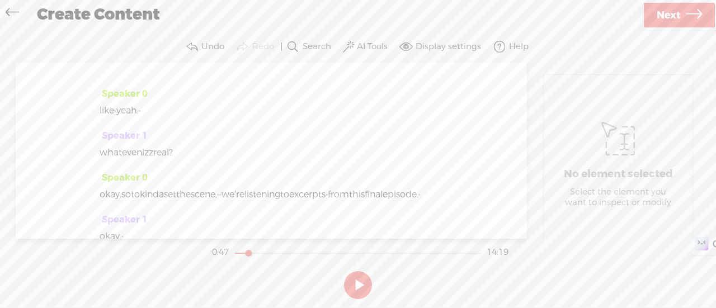
click at [362, 60] on span "very" at bounding box center [370, 52] width 17 height 17
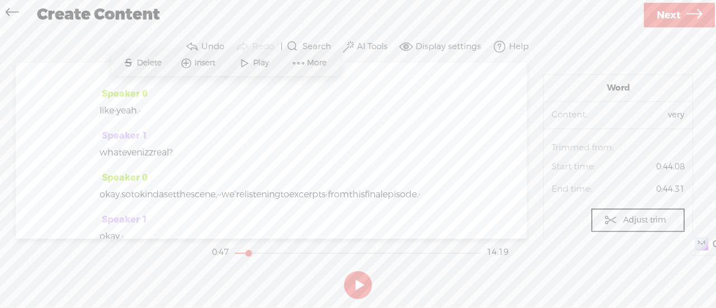
click at [261, 67] on span "Play" at bounding box center [262, 63] width 18 height 11
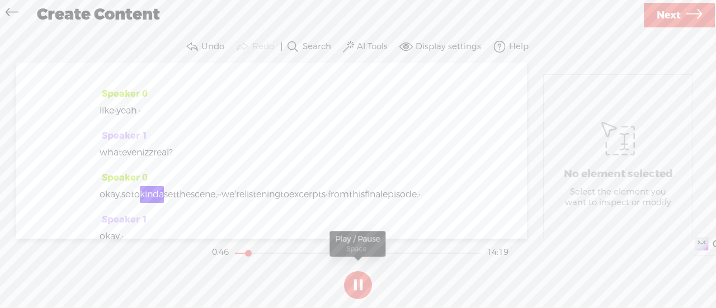
click at [369, 280] on button at bounding box center [358, 285] width 28 height 28
click at [153, 161] on span "izz" at bounding box center [147, 152] width 11 height 17
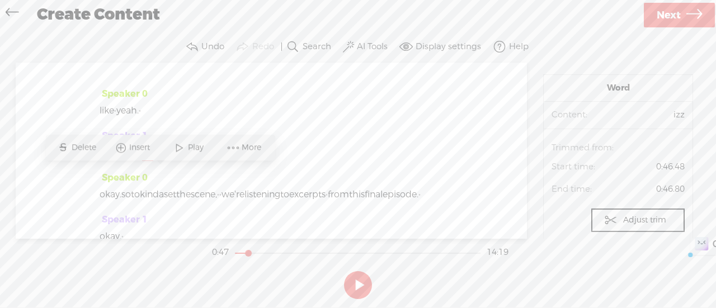
click at [153, 161] on span "izz" at bounding box center [147, 152] width 11 height 17
click at [253, 148] on span "More" at bounding box center [253, 147] width 22 height 11
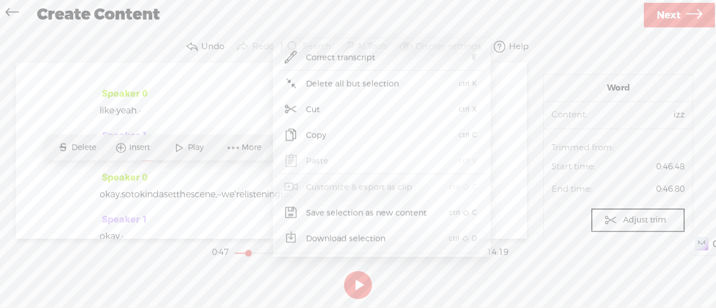
click at [379, 49] on span "Correct transcript" at bounding box center [341, 57] width 114 height 25
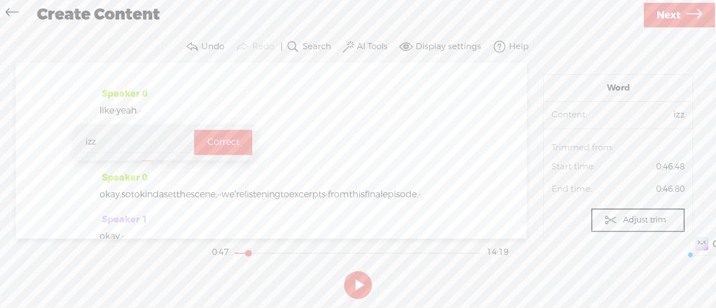
click at [143, 134] on input "izz" at bounding box center [135, 142] width 105 height 21
click at [125, 137] on input "izz" at bounding box center [135, 142] width 105 height 21
click at [109, 141] on input "izz" at bounding box center [135, 142] width 105 height 21
click at [100, 145] on input "izz" at bounding box center [135, 142] width 105 height 21
click at [92, 141] on input "izz" at bounding box center [135, 142] width 105 height 21
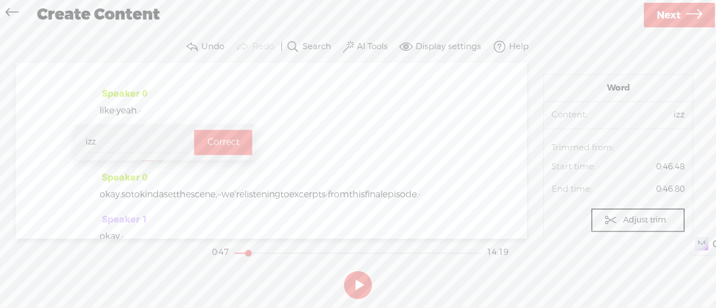
click at [92, 141] on input "izz" at bounding box center [135, 142] width 105 height 21
type input "is"
click at [213, 147] on label "Correct" at bounding box center [223, 142] width 32 height 23
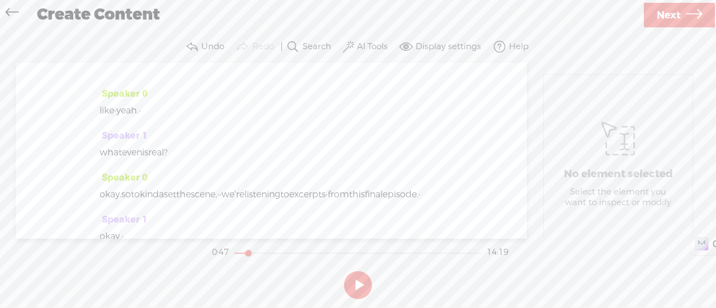
click at [139, 119] on span "yeah." at bounding box center [127, 110] width 22 height 17
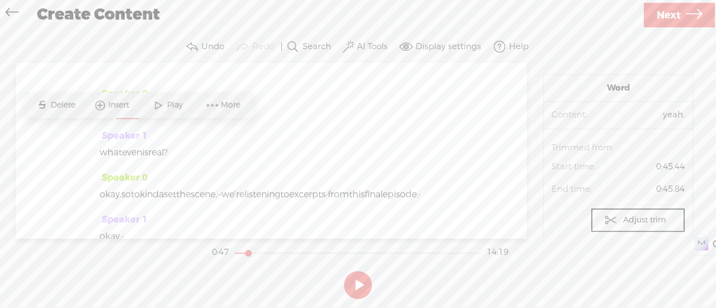
click at [157, 105] on span at bounding box center [158, 105] width 17 height 20
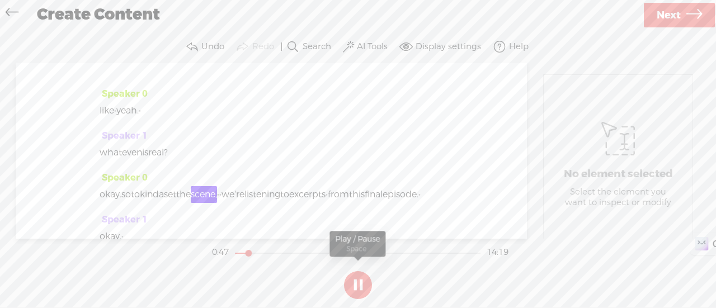
click at [360, 281] on button at bounding box center [358, 285] width 28 height 28
